Goal: Task Accomplishment & Management: Complete application form

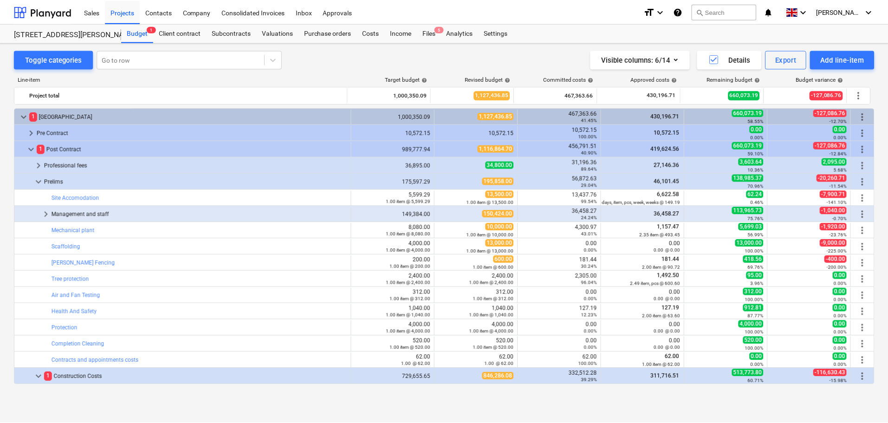
scroll to position [264, 0]
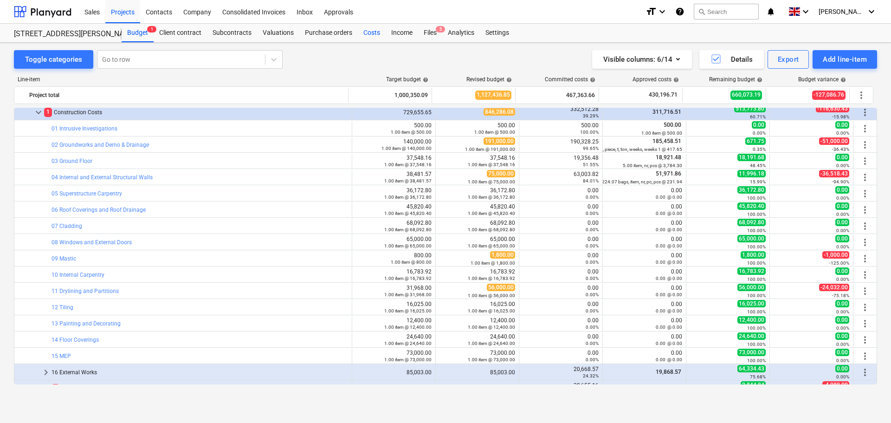
click at [366, 33] on div "Costs" at bounding box center [372, 33] width 28 height 19
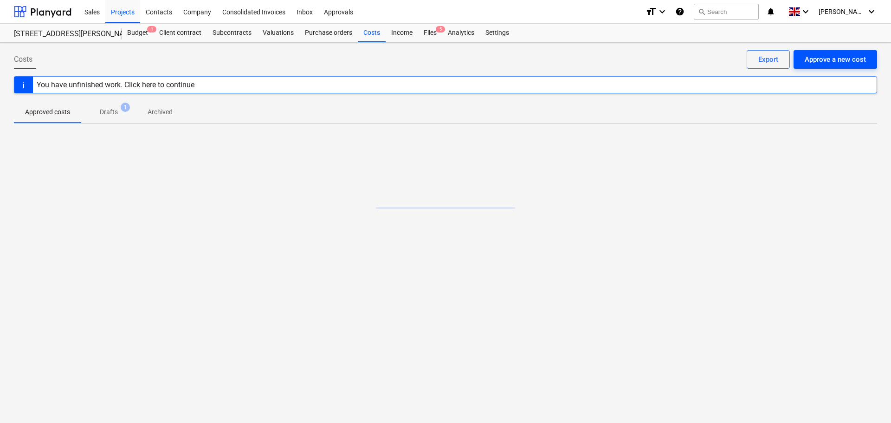
click at [837, 57] on div "Approve a new cost" at bounding box center [835, 59] width 61 height 12
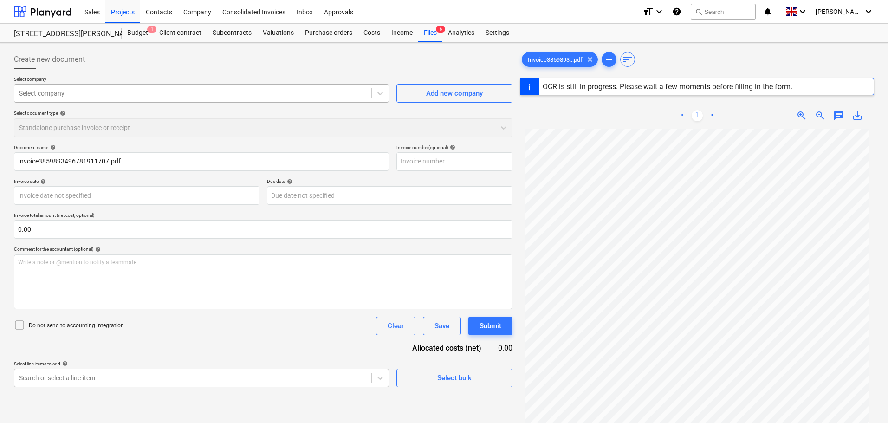
type input "A22753069044"
type input "[DATE]"
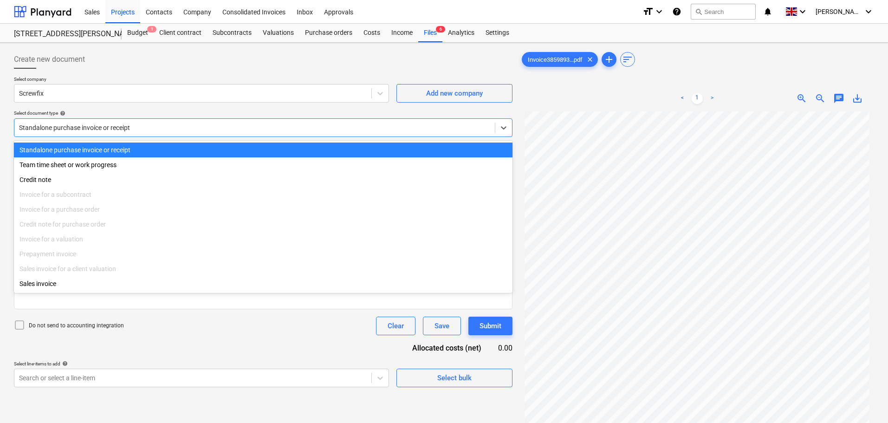
click at [112, 129] on div at bounding box center [254, 127] width 471 height 9
click at [115, 128] on div at bounding box center [254, 127] width 471 height 9
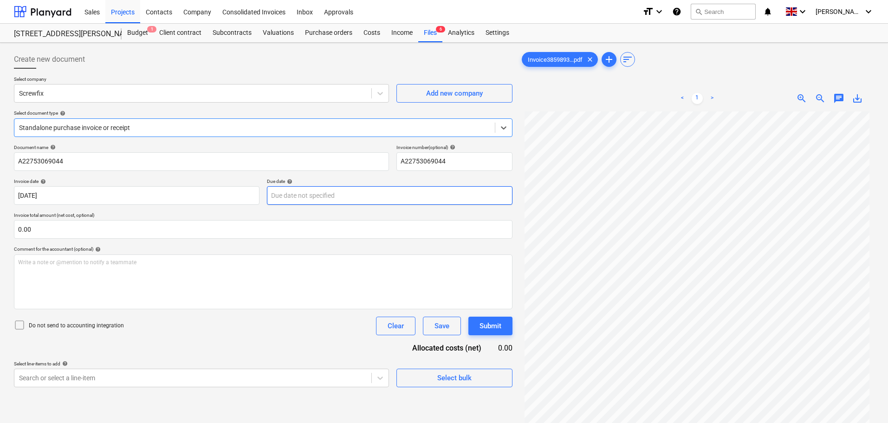
click at [304, 195] on body "Sales Projects Contacts Company Consolidated Invoices Inbox Approvals format_si…" at bounding box center [444, 211] width 888 height 423
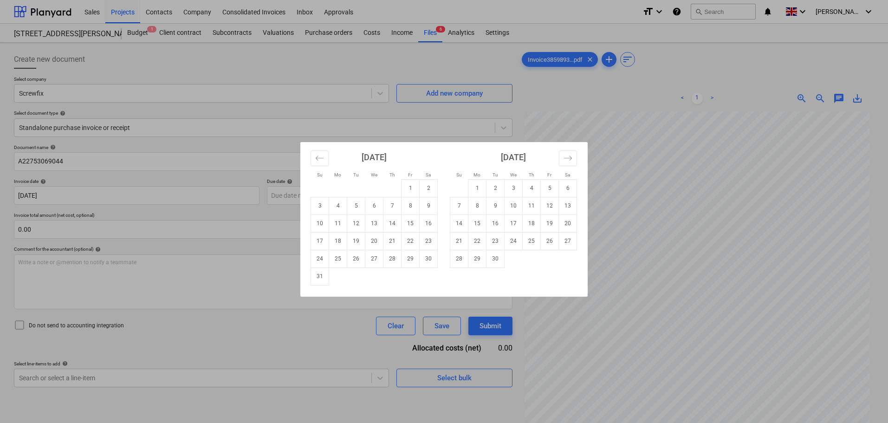
click at [115, 231] on div "Su Mo Tu We Th Fr Sa Su Mo Tu We Th Fr Sa [DATE] 1 2 3 4 5 6 7 8 9 10 11 12 13 …" at bounding box center [444, 211] width 888 height 423
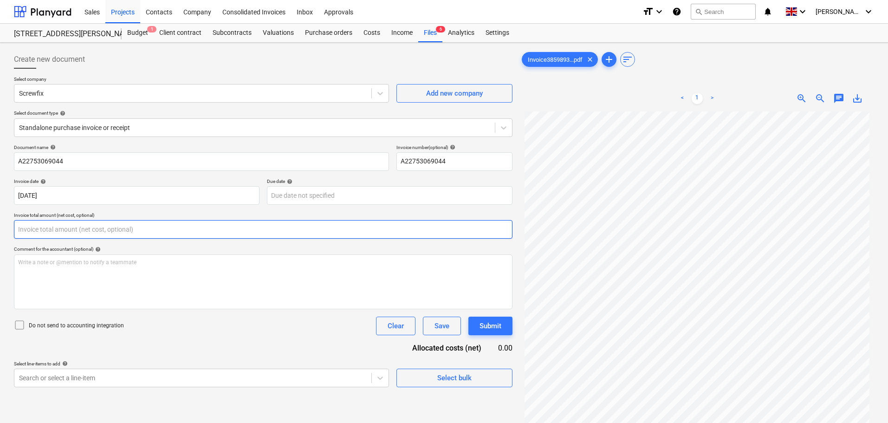
click at [99, 230] on input "text" at bounding box center [263, 229] width 498 height 19
type input "0.00"
click at [66, 229] on input "text" at bounding box center [263, 229] width 498 height 19
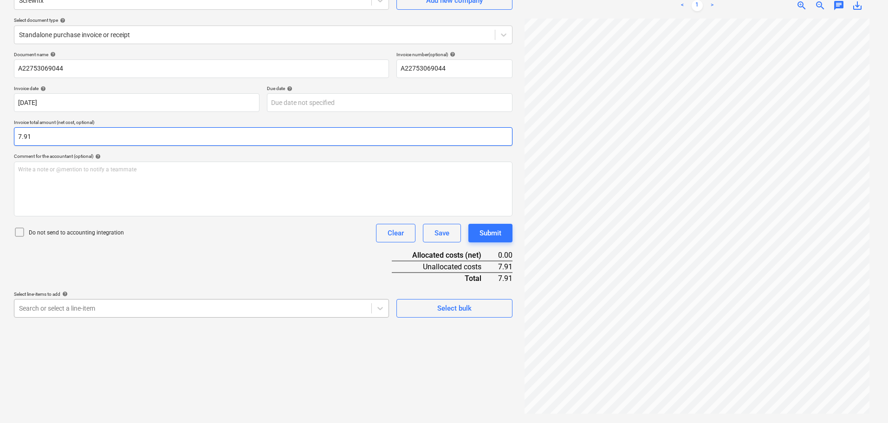
type input "7.91"
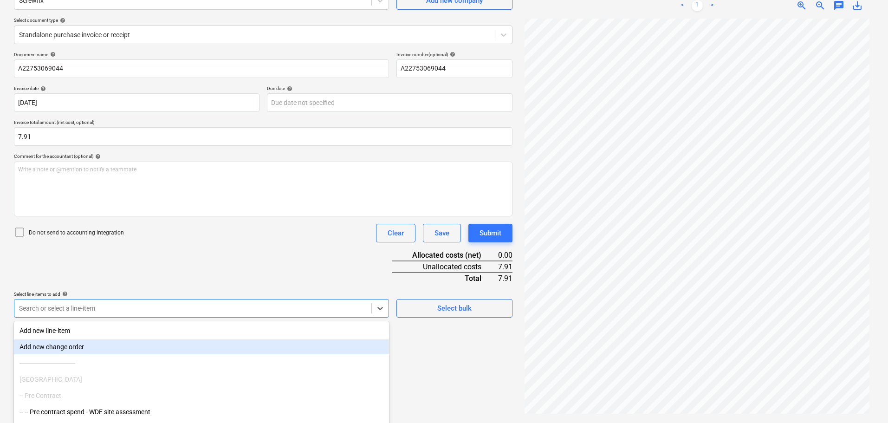
scroll to position [132, 0]
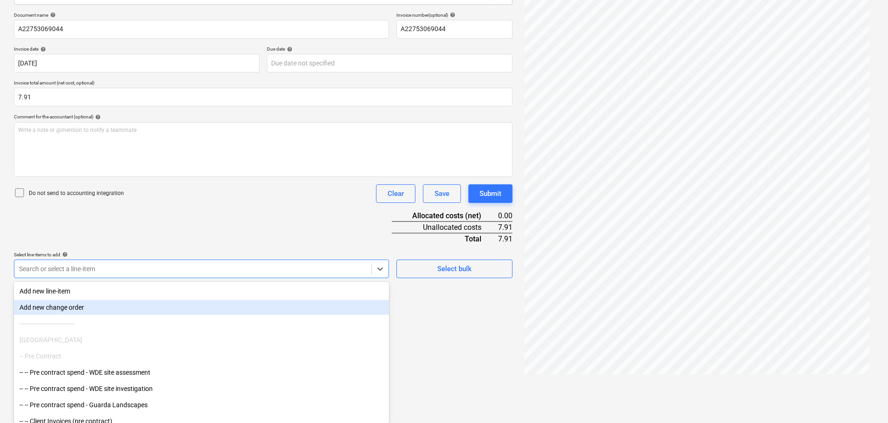
click at [96, 290] on body "Sales Projects Contacts Company Consolidated Invoices Inbox Approvals format_si…" at bounding box center [444, 79] width 888 height 423
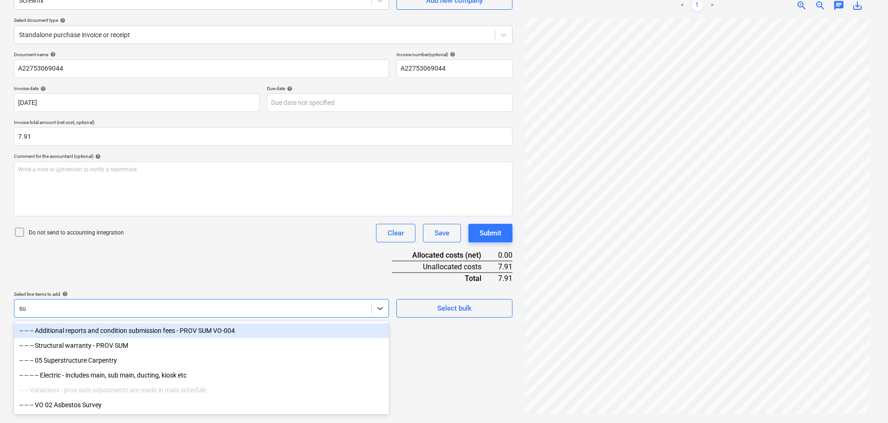
scroll to position [93, 0]
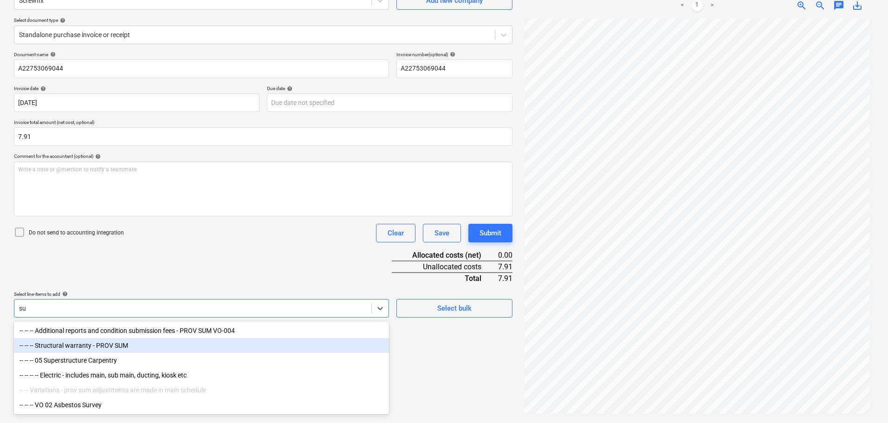
type input "sup"
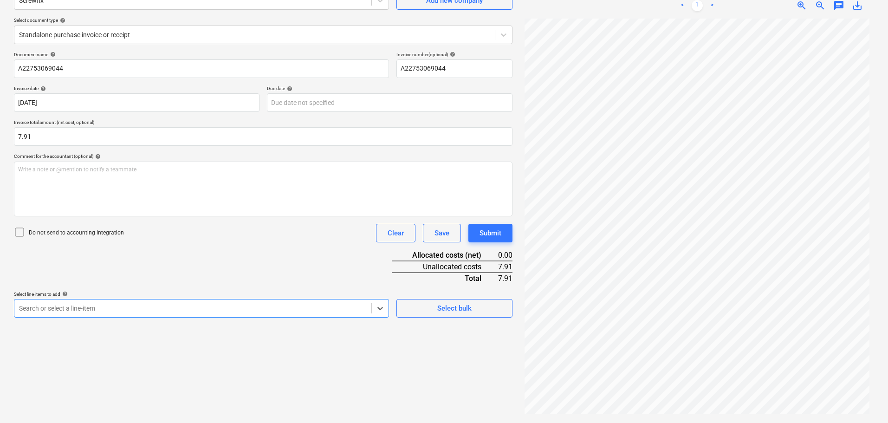
drag, startPoint x: 51, startPoint y: 305, endPoint x: -1, endPoint y: 305, distance: 52.0
click at [0, 305] on html "Sales Projects Contacts Company Consolidated Invoices Inbox Approvals format_si…" at bounding box center [444, 118] width 888 height 423
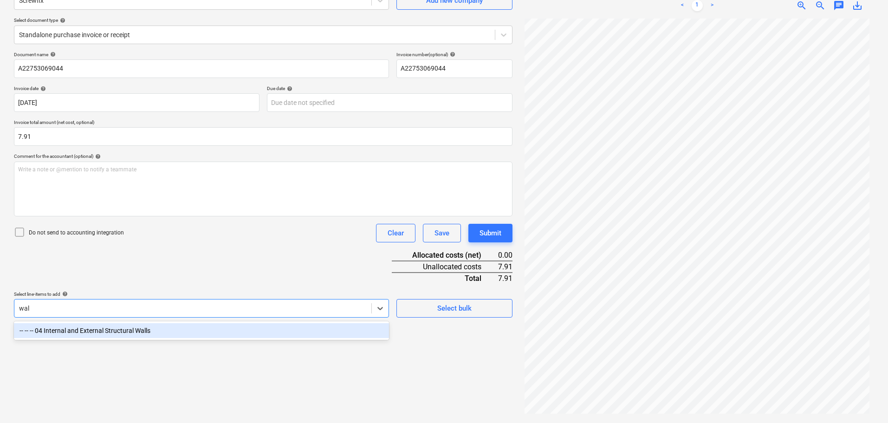
type input "wall"
click at [135, 332] on div "-- -- -- 04 Internal and External Structural Walls" at bounding box center [201, 330] width 375 height 15
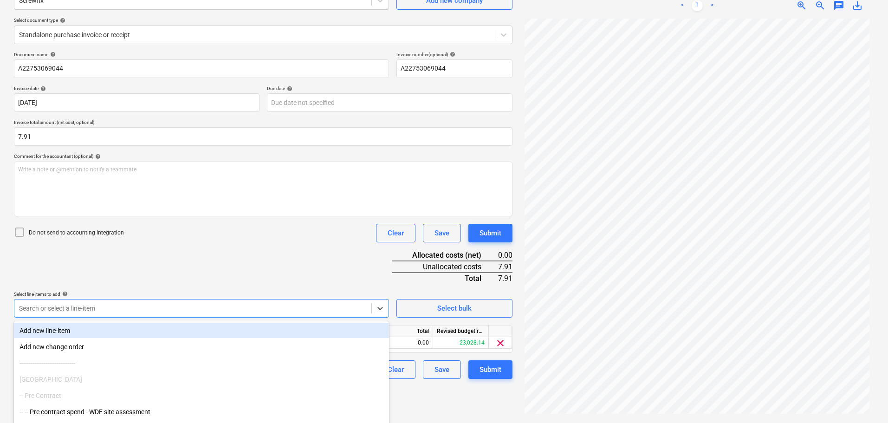
click at [258, 267] on div "Document name help A22753069044 Invoice number (optional) help A22753069044 Inv…" at bounding box center [263, 215] width 498 height 327
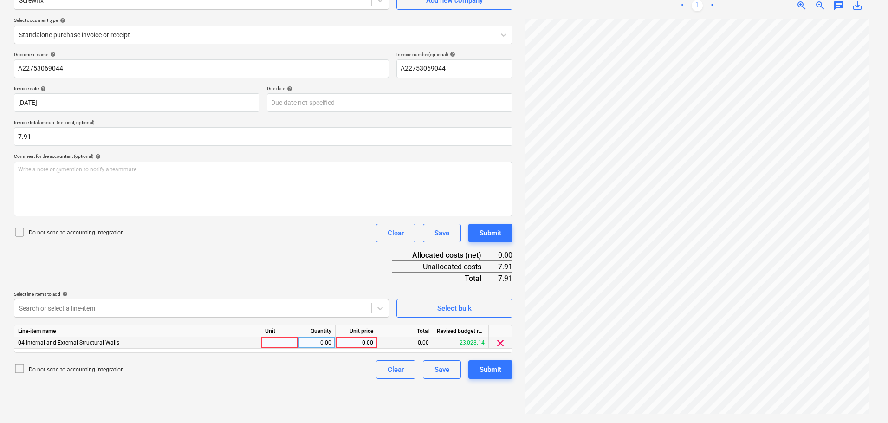
click at [363, 343] on div "0.00" at bounding box center [356, 343] width 34 height 12
type input "7.91"
click at [328, 377] on div "Do not send to accounting integration Clear Save Submit" at bounding box center [263, 369] width 498 height 19
click at [497, 373] on div "Submit" at bounding box center [490, 369] width 22 height 12
